Goal: Find specific page/section: Find specific page/section

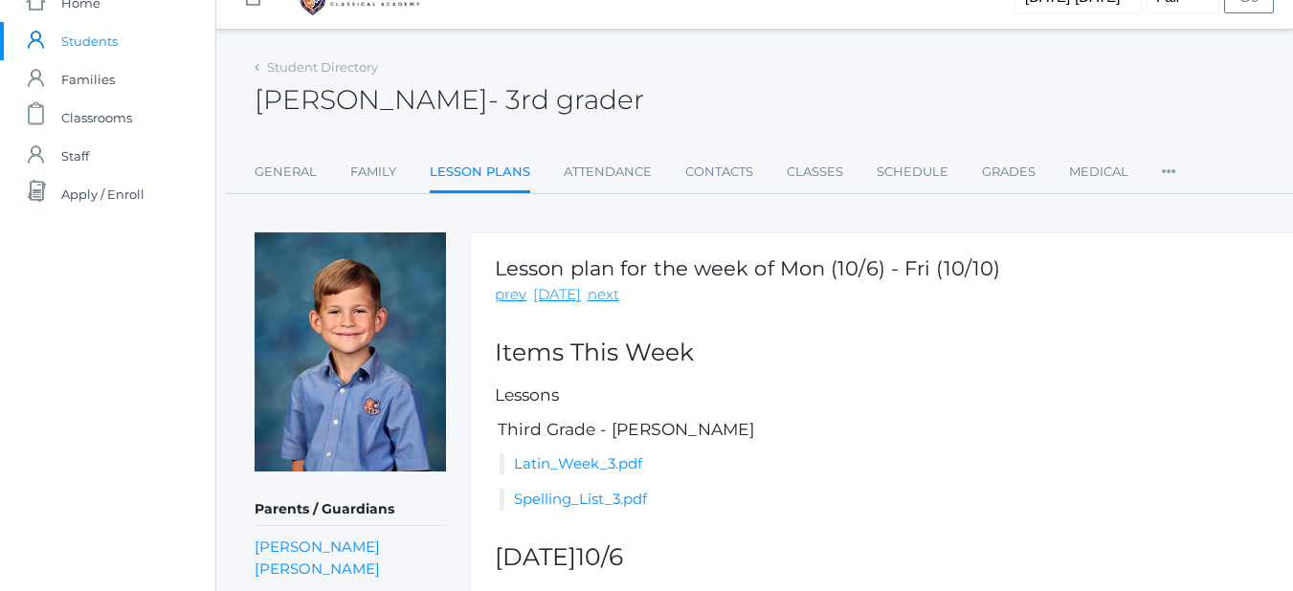
scroll to position [34, 0]
click at [368, 181] on link "Family" at bounding box center [373, 173] width 46 height 38
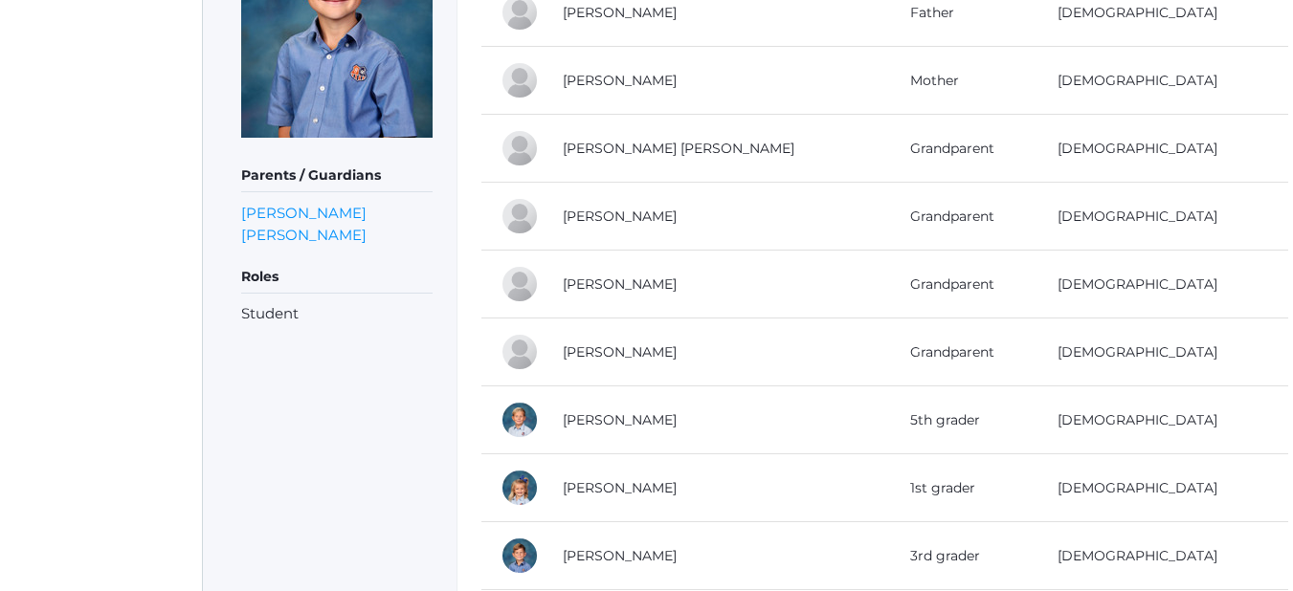
scroll to position [368, 13]
click at [608, 414] on link "[PERSON_NAME]" at bounding box center [620, 420] width 114 height 17
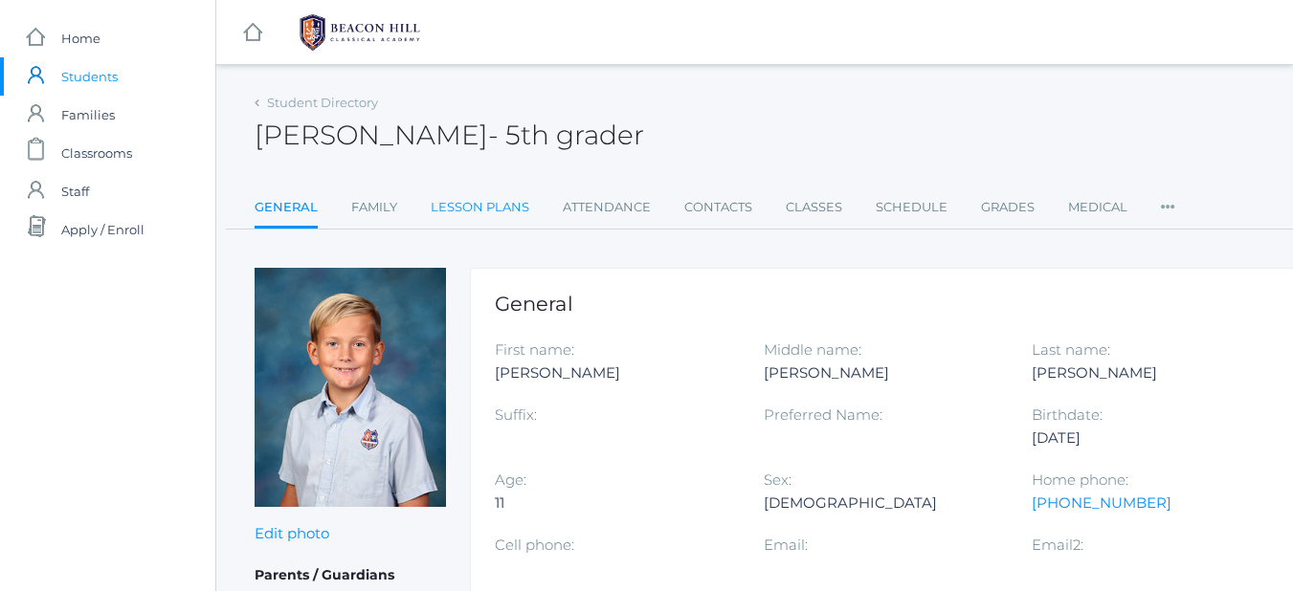
click at [512, 207] on link "Lesson Plans" at bounding box center [480, 207] width 99 height 38
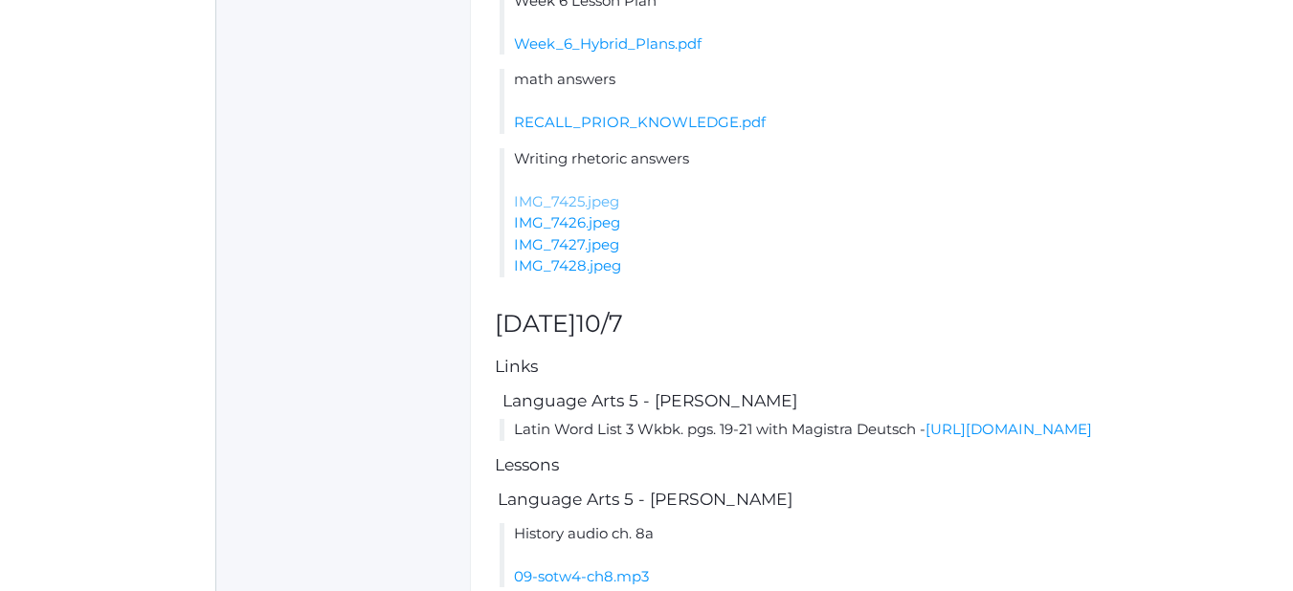
scroll to position [762, 0]
click at [925, 437] on link "[URL][DOMAIN_NAME]" at bounding box center [1008, 428] width 166 height 18
